Goal: Task Accomplishment & Management: Use online tool/utility

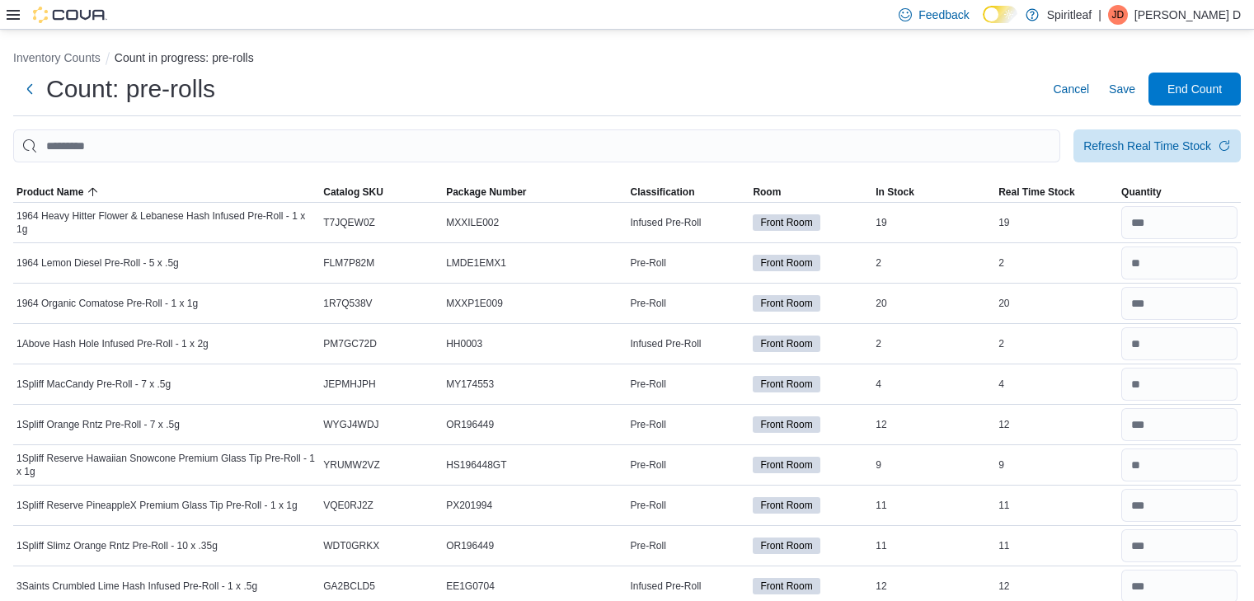
scroll to position [10917, 0]
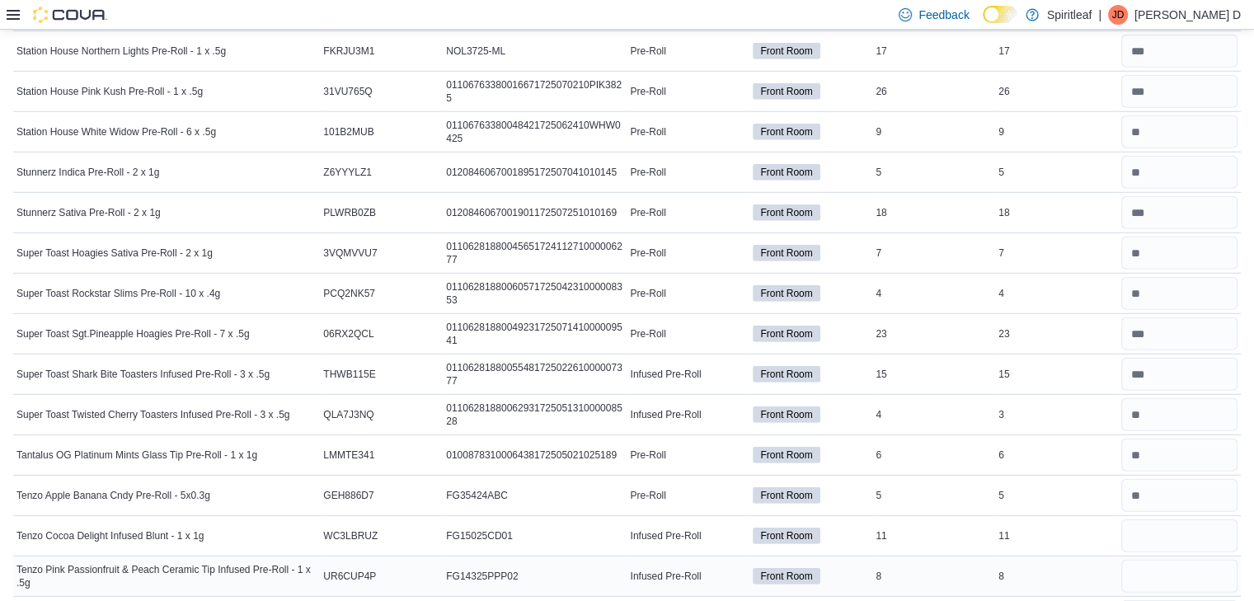
type input "**"
click at [1171, 560] on input "number" at bounding box center [1179, 576] width 116 height 33
type input "*"
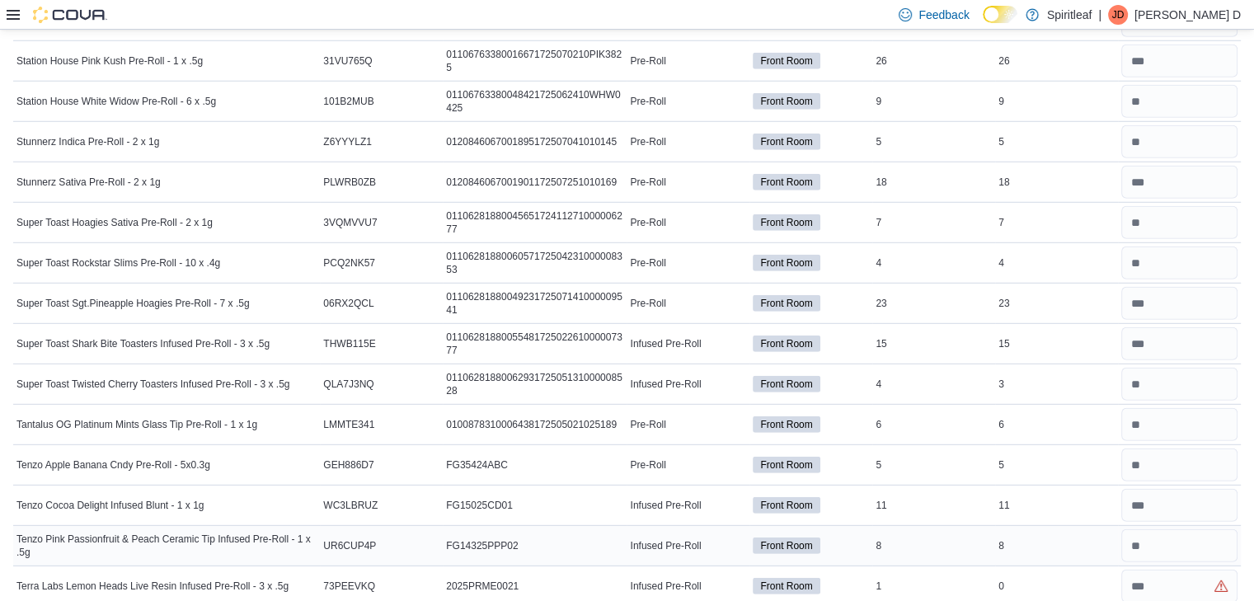
scroll to position [10949, 0]
click at [1172, 569] on input "number" at bounding box center [1179, 585] width 116 height 33
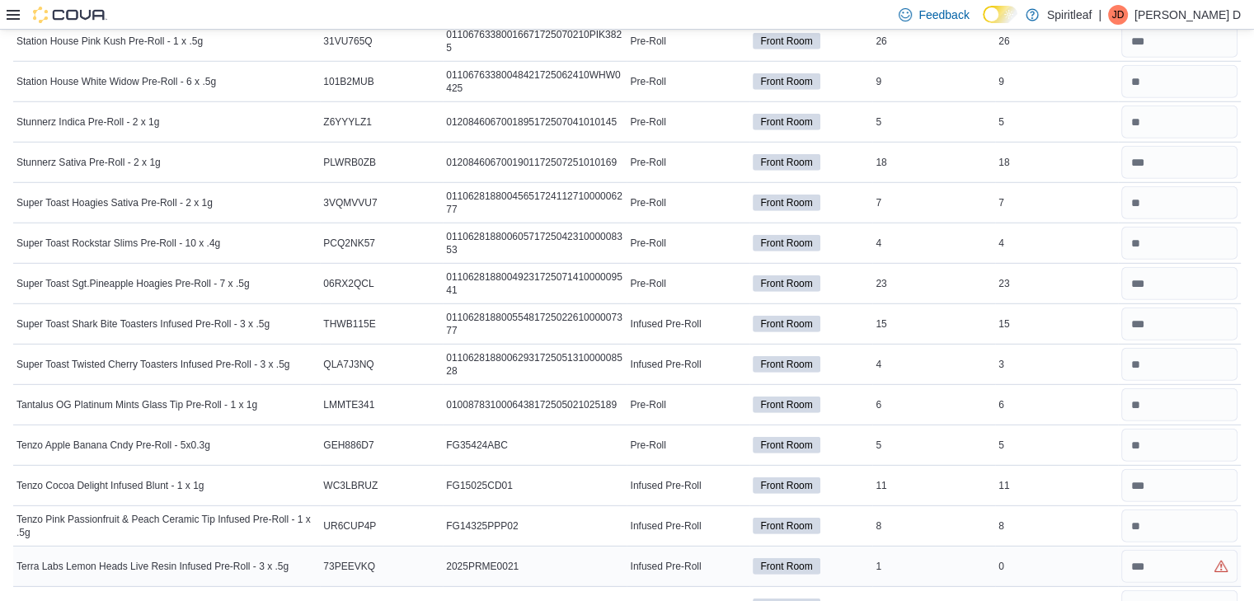
scroll to position [10969, 0]
click at [1190, 549] on input "number" at bounding box center [1179, 565] width 116 height 33
type input "*"
click at [1191, 589] on input "number" at bounding box center [1179, 605] width 116 height 33
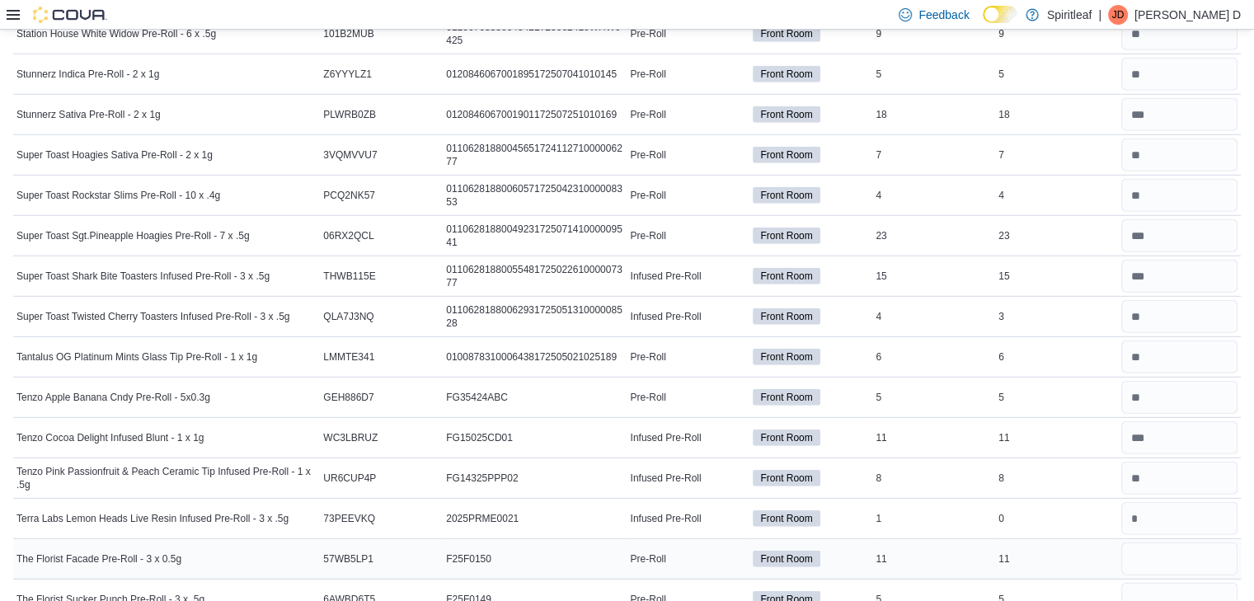
scroll to position [11016, 0]
click at [1168, 542] on input "number" at bounding box center [1179, 558] width 116 height 33
type input "**"
